Goal: Find specific page/section: Find specific page/section

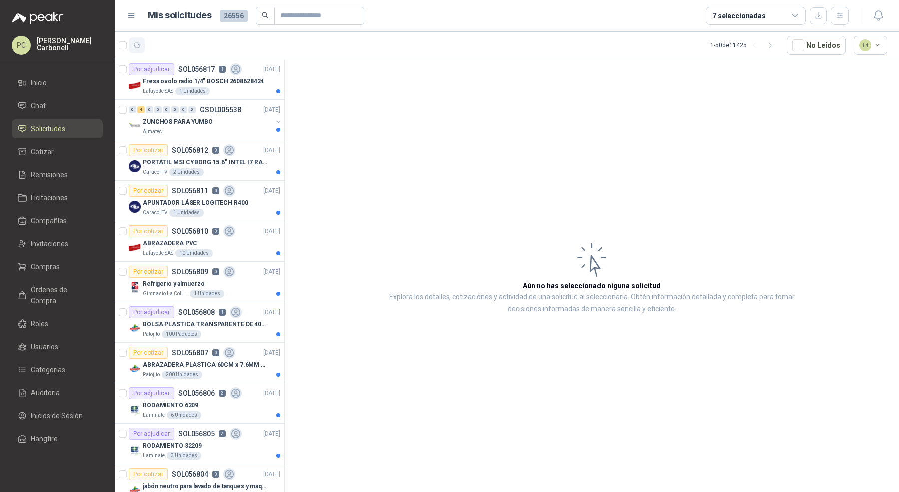
click at [139, 45] on icon "button" at bounding box center [136, 45] width 7 height 5
click at [61, 286] on span "Órdenes de Compra" at bounding box center [62, 295] width 62 height 22
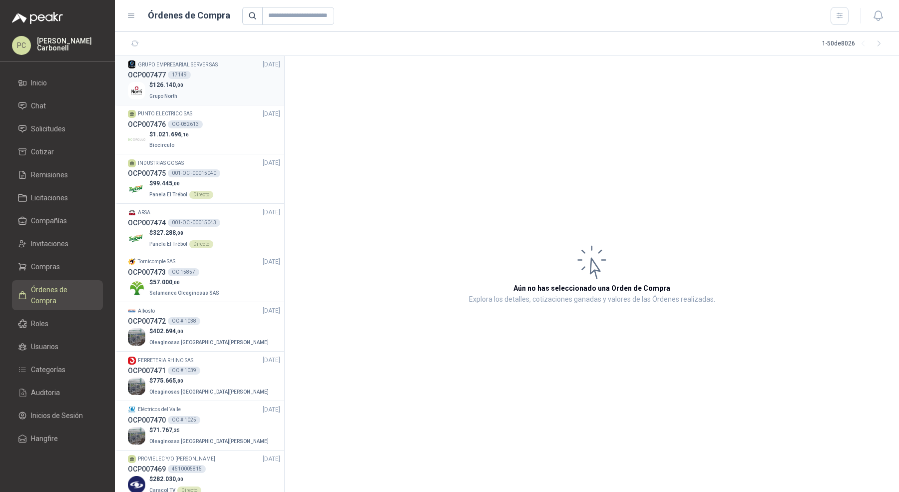
click at [205, 88] on div "$ 126.140 ,00 Grupo North" at bounding box center [204, 90] width 152 height 20
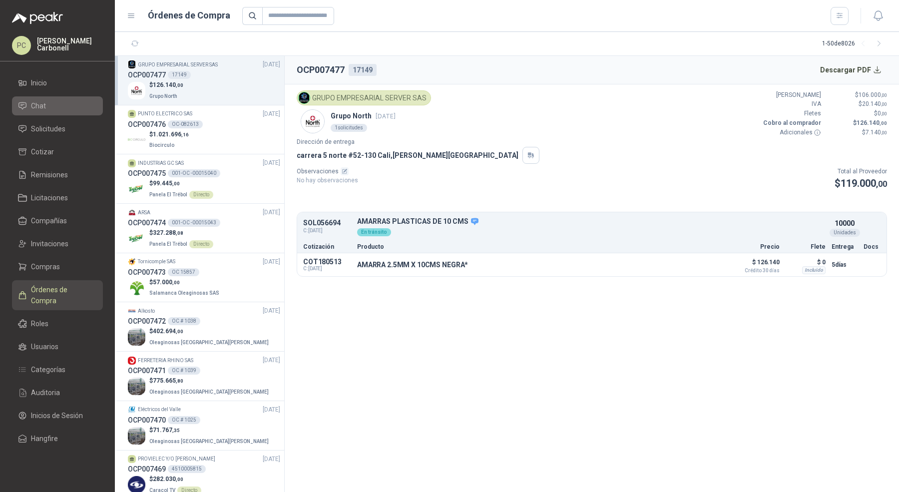
click at [65, 107] on li "Chat" at bounding box center [57, 105] width 79 height 11
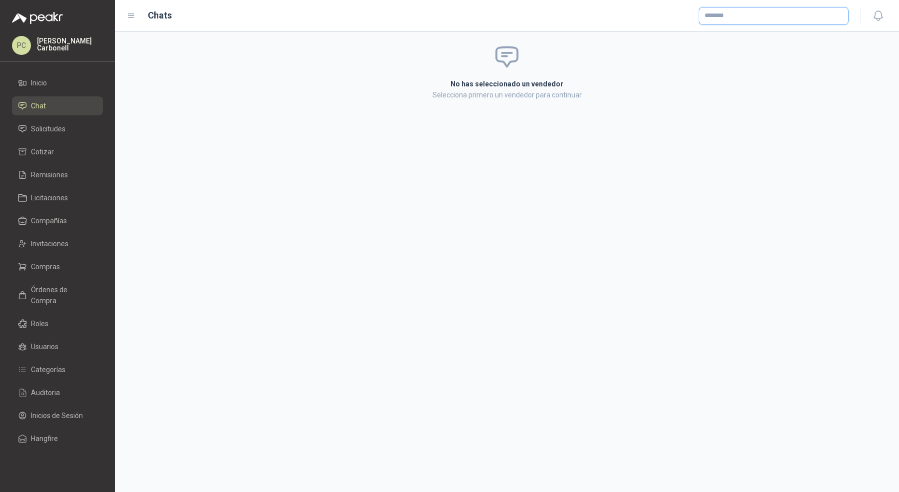
click at [735, 14] on input "text" at bounding box center [773, 15] width 149 height 17
type input "****"
click at [738, 42] on span "NIT : 1065629246" at bounding box center [741, 42] width 38 height 5
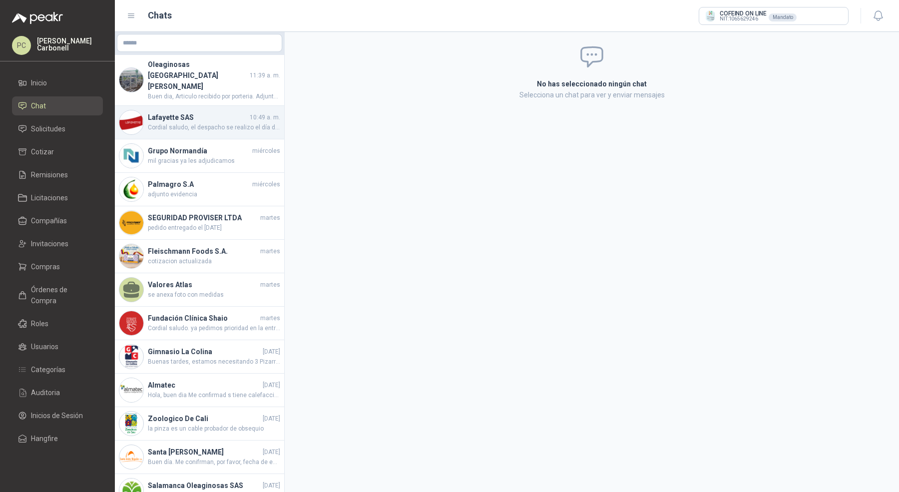
click at [230, 123] on span "Cordial saludo, el despacho se realizo el día de ayer a primera hora, los artíc…" at bounding box center [214, 127] width 132 height 9
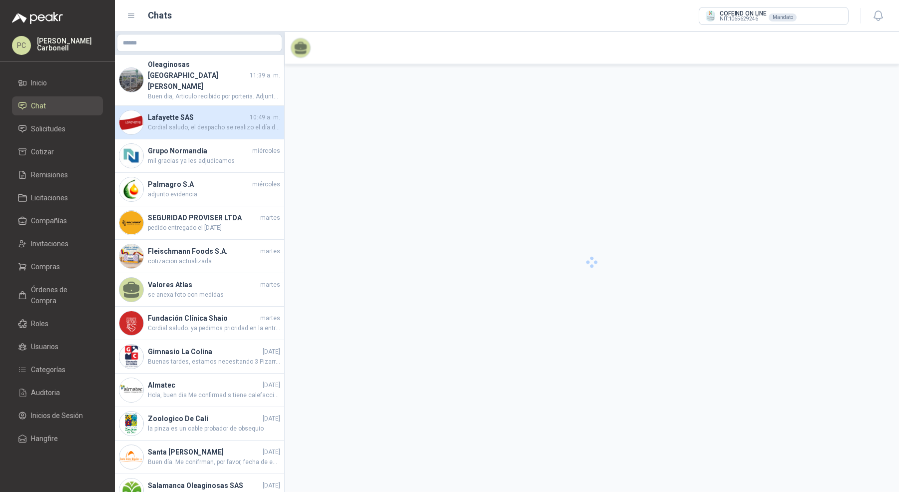
scroll to position [815, 0]
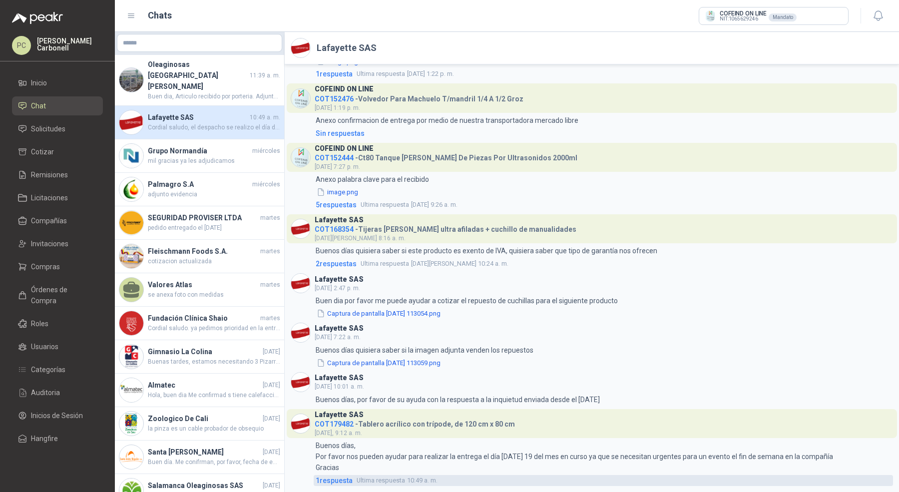
click at [343, 479] on span "1 respuesta" at bounding box center [334, 480] width 37 height 11
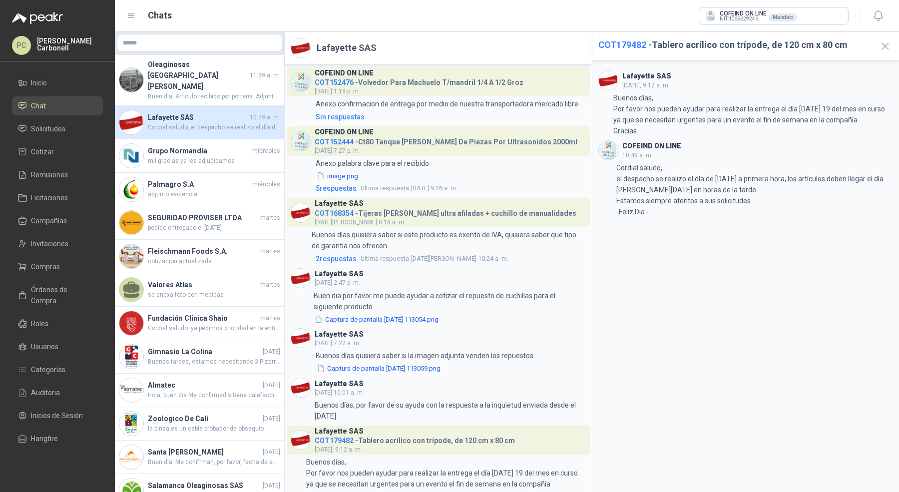
scroll to position [958, 0]
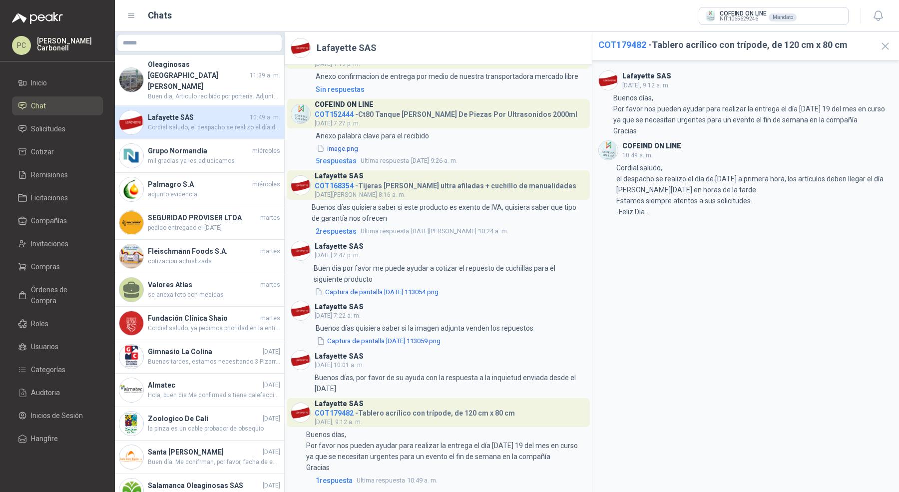
click at [339, 412] on span "COT179482" at bounding box center [334, 413] width 39 height 8
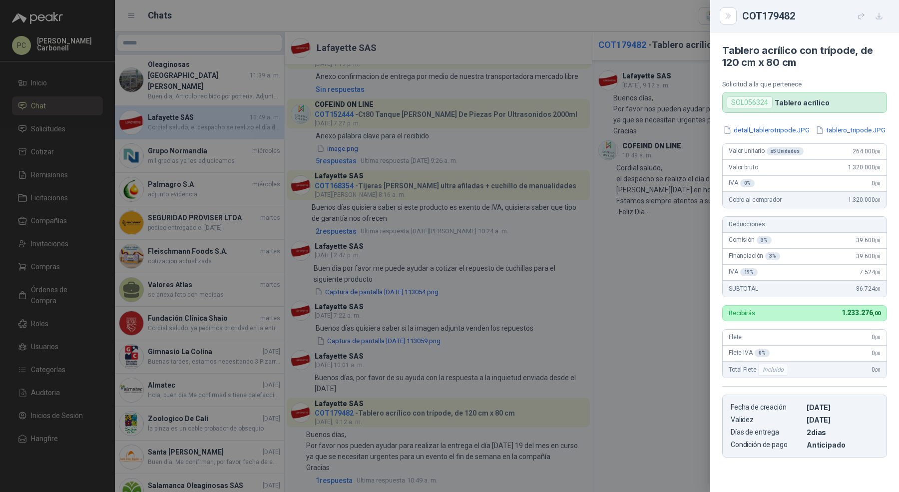
click at [152, 57] on div at bounding box center [449, 246] width 899 height 492
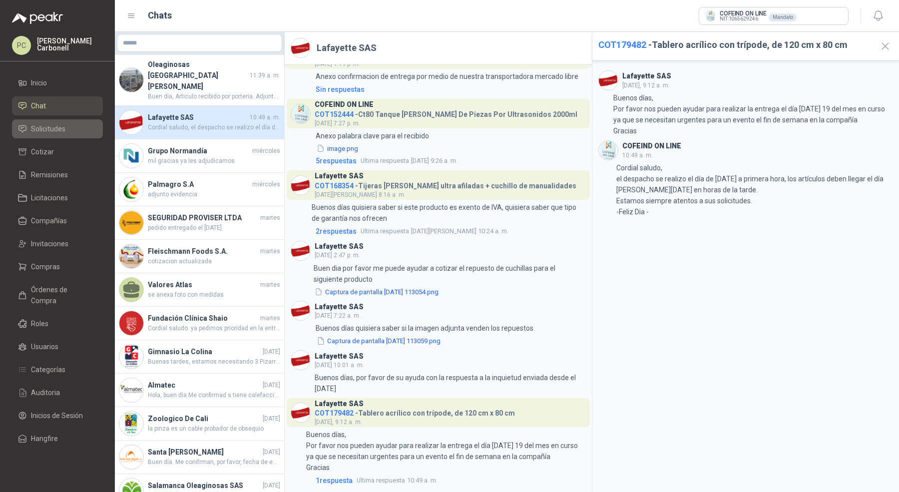
click at [63, 124] on span "Solicitudes" at bounding box center [48, 128] width 34 height 11
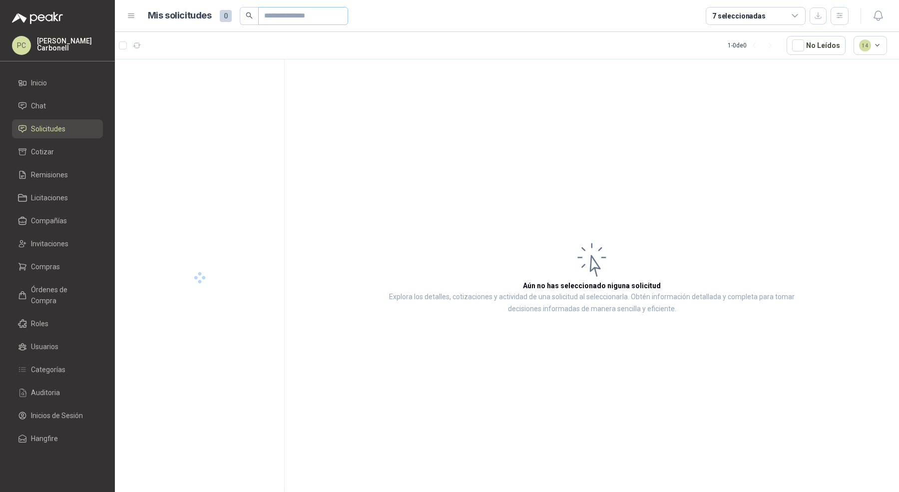
click at [261, 18] on span at bounding box center [303, 16] width 90 height 18
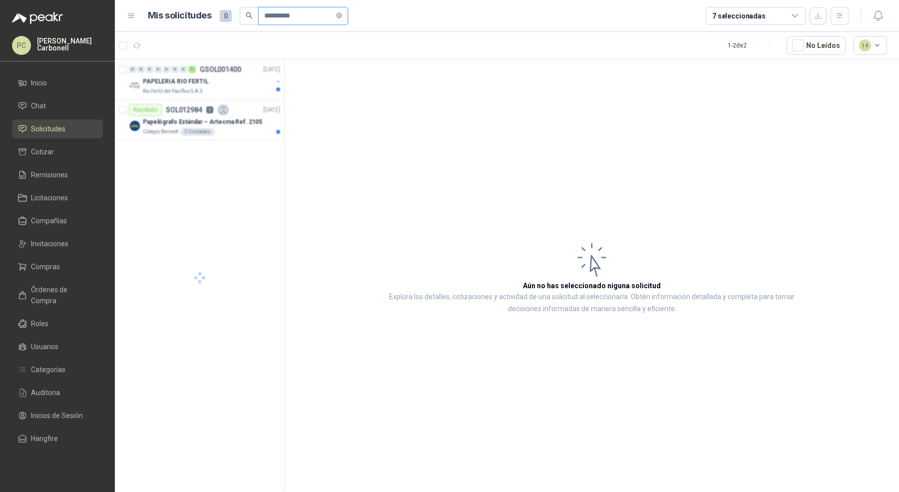
type input "**********"
click at [342, 15] on icon "close-circle" at bounding box center [339, 15] width 6 height 6
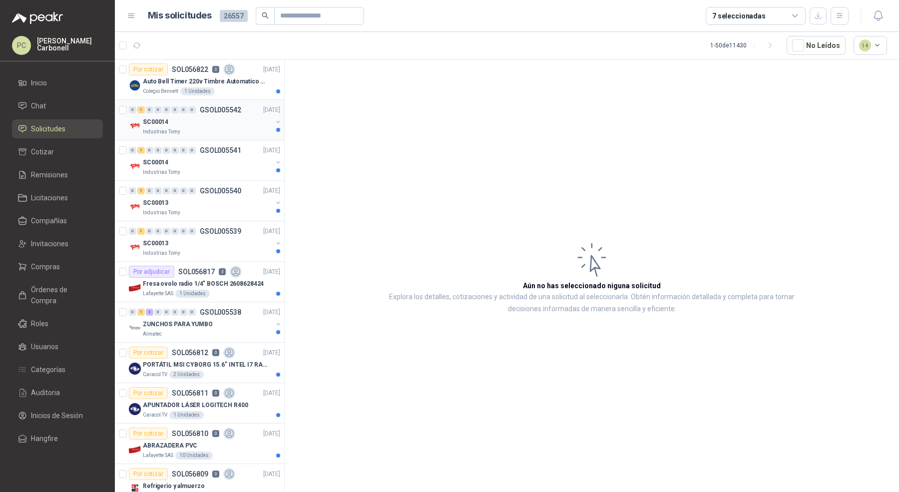
click at [199, 117] on div "SC00014" at bounding box center [207, 122] width 129 height 12
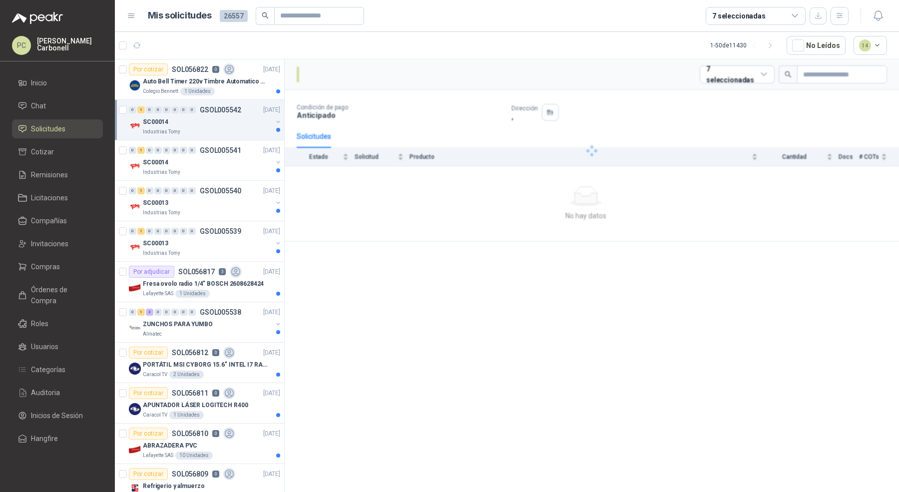
click at [199, 117] on div "SC00014" at bounding box center [207, 122] width 129 height 12
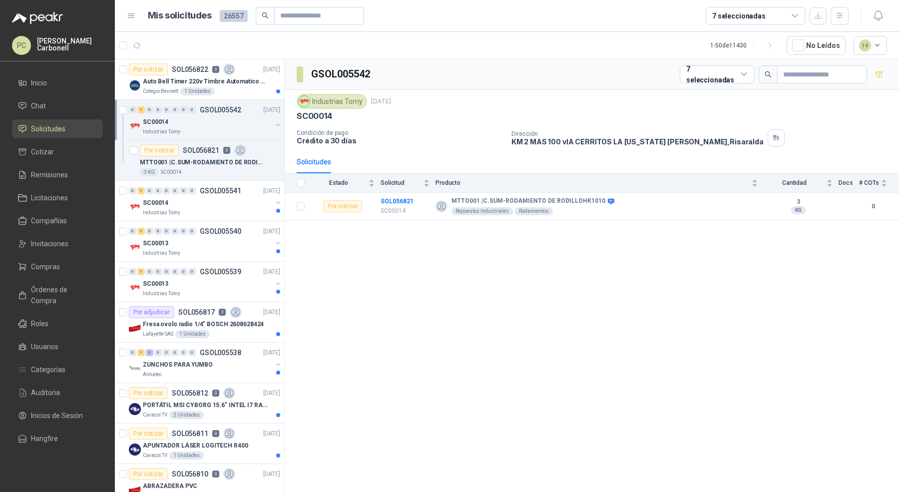
click at [199, 117] on div "SC00014" at bounding box center [207, 122] width 129 height 12
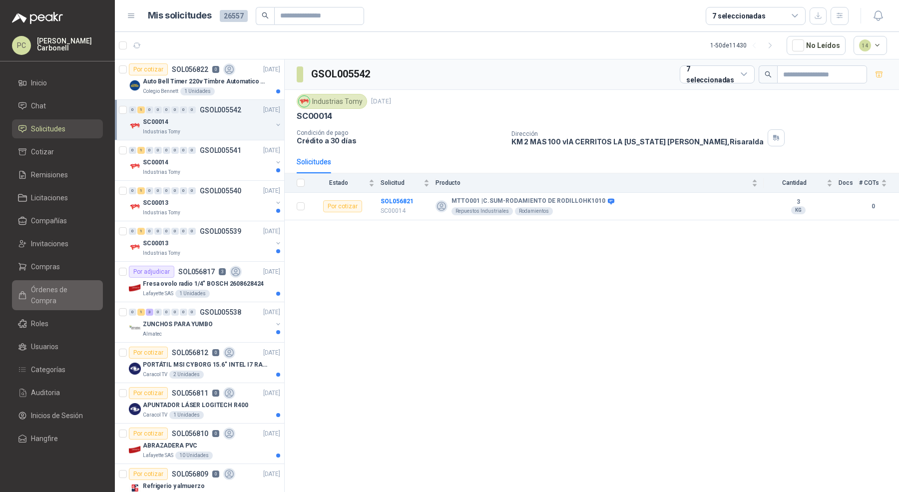
click at [71, 293] on span "Órdenes de Compra" at bounding box center [62, 295] width 62 height 22
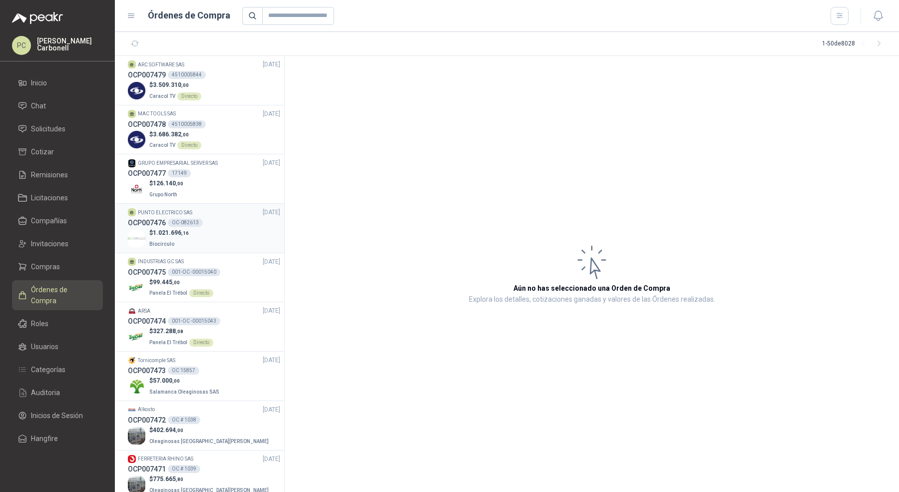
click at [226, 232] on div "$ 1.021.696 ,16 Biocirculo" at bounding box center [204, 238] width 152 height 20
